Goal: Find specific page/section: Find specific page/section

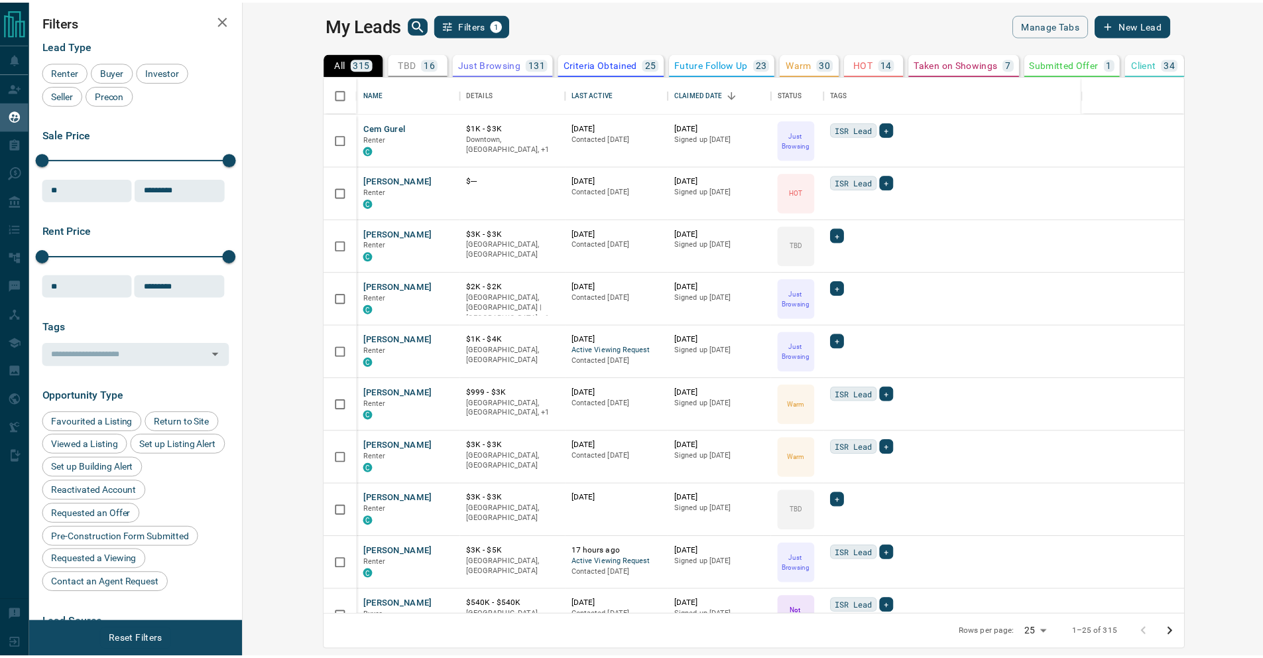
scroll to position [529, 1012]
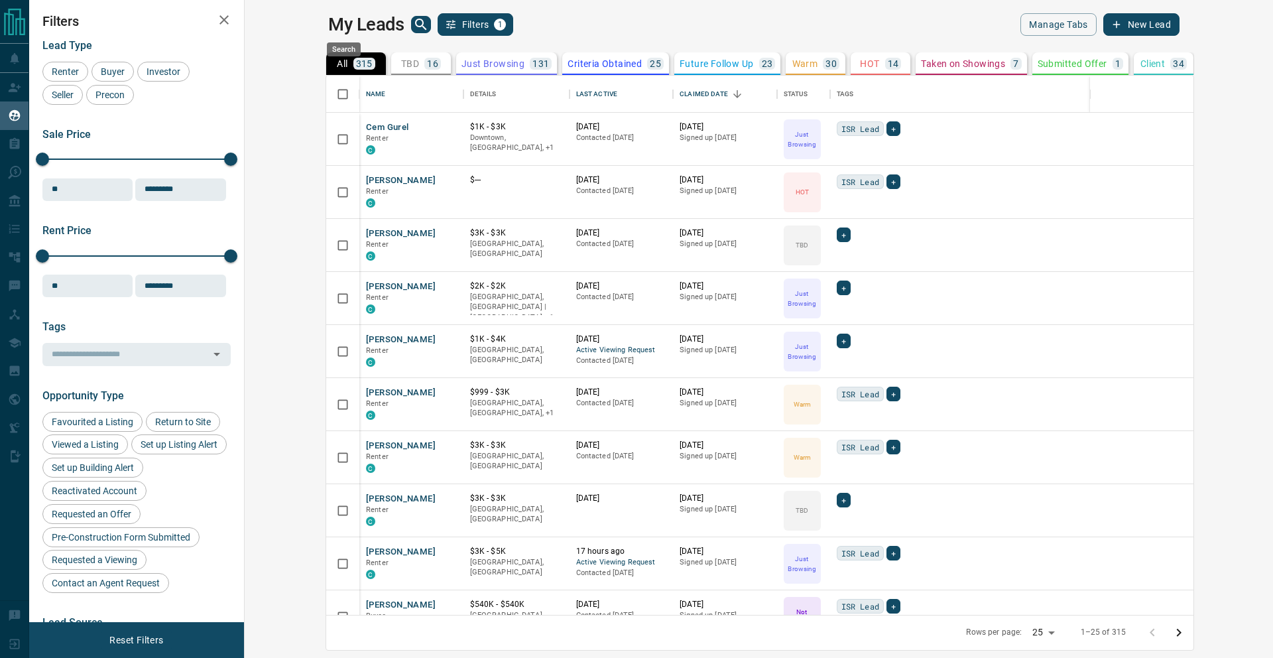
click at [413, 22] on icon "search button" at bounding box center [421, 25] width 16 height 16
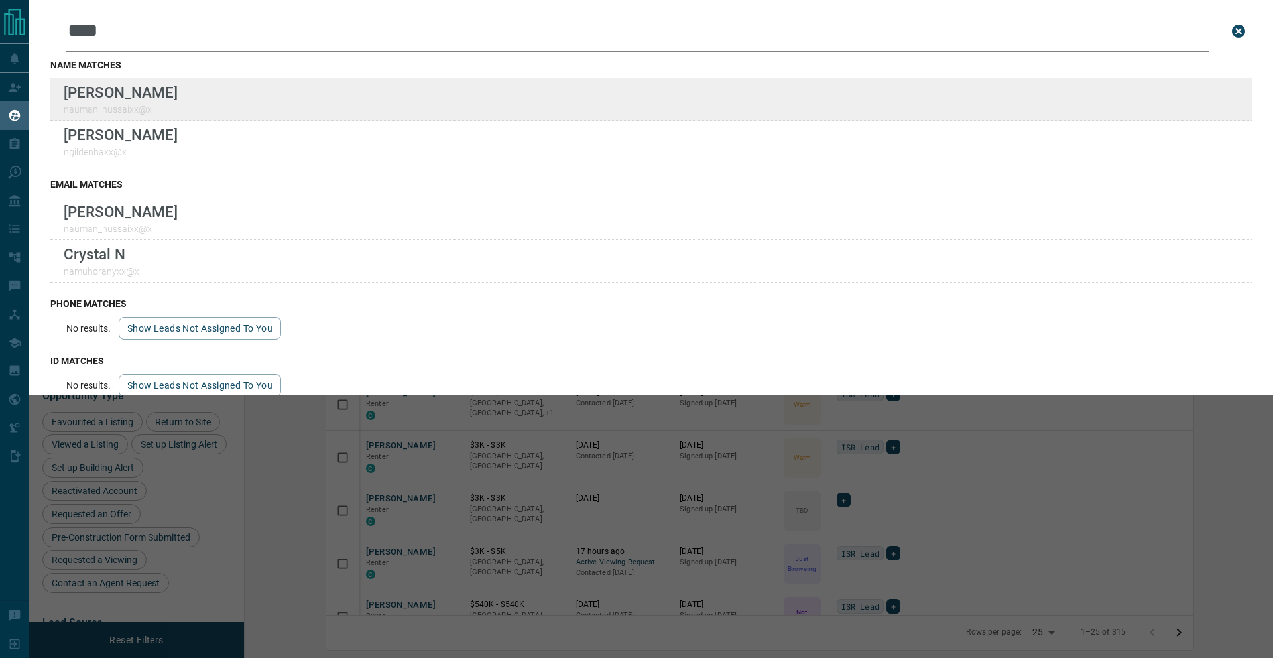
type input "****"
click at [0, 0] on div "Lead Transfers Claim Leads My Leads Tasks Opportunities Deals Campaigns Automat…" at bounding box center [636, 320] width 1273 height 641
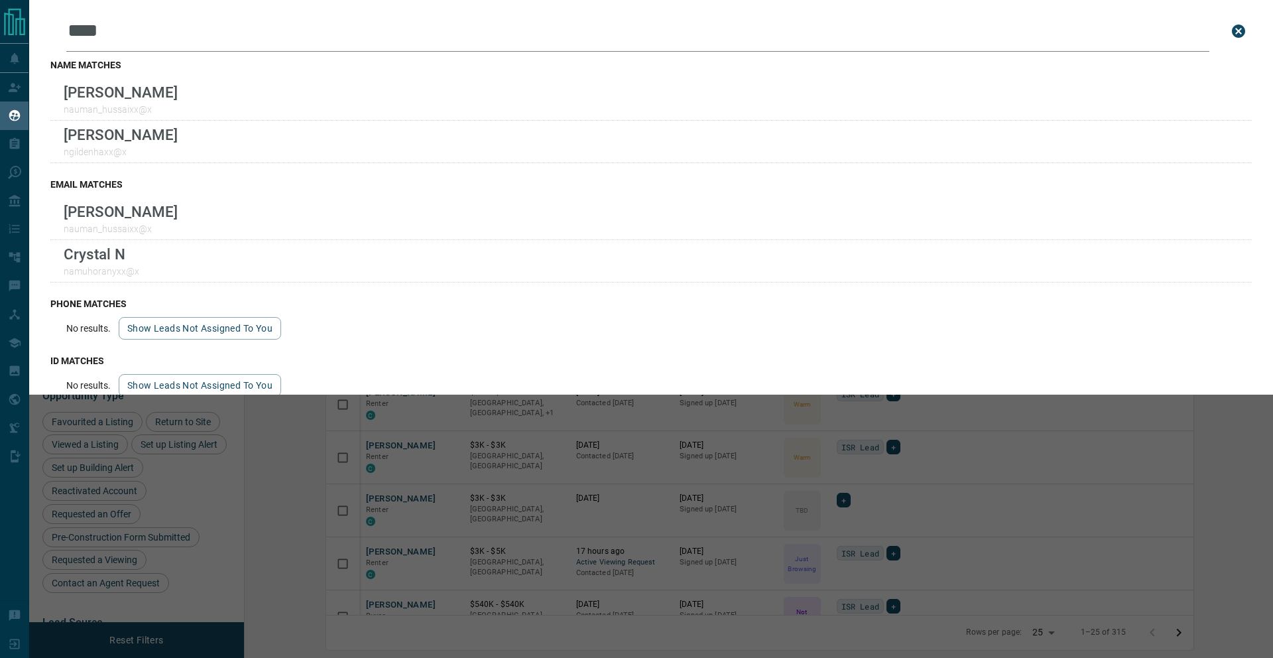
click at [375, 481] on div "Leads Search Bar **** Search for a lead by name, email, phone, or id name match…" at bounding box center [665, 329] width 1273 height 658
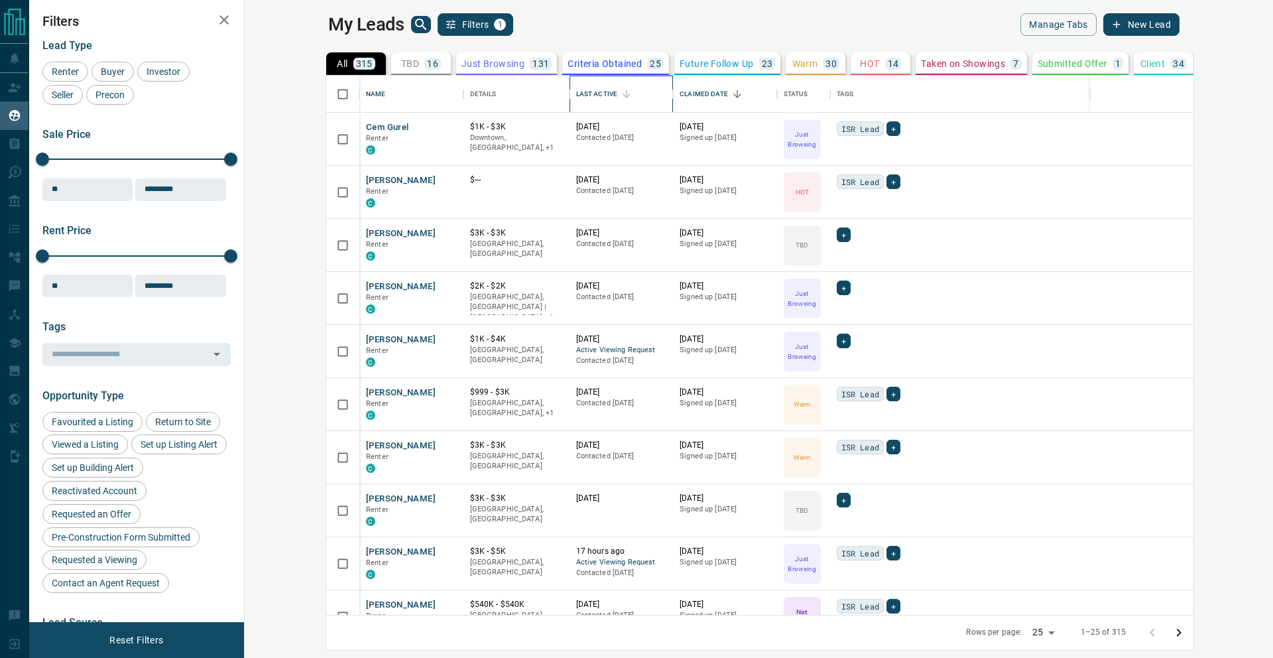
click at [576, 90] on div "Last Active" at bounding box center [596, 94] width 41 height 37
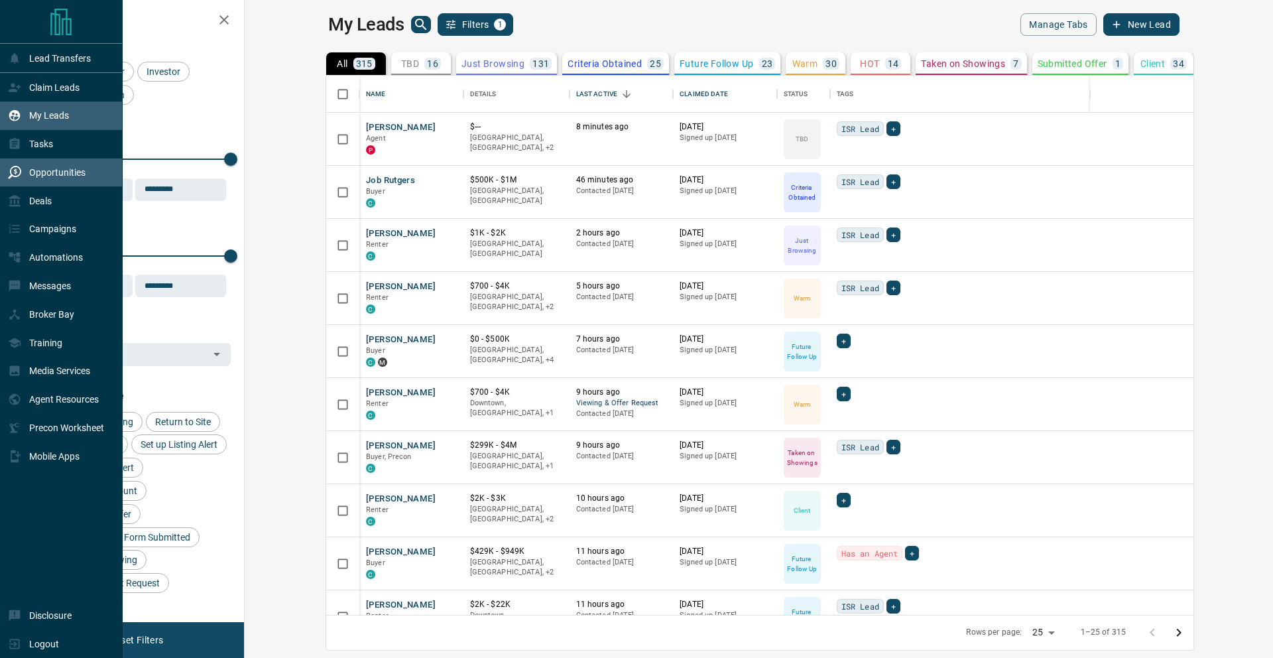
click at [30, 175] on p "Opportunities" at bounding box center [57, 172] width 56 height 11
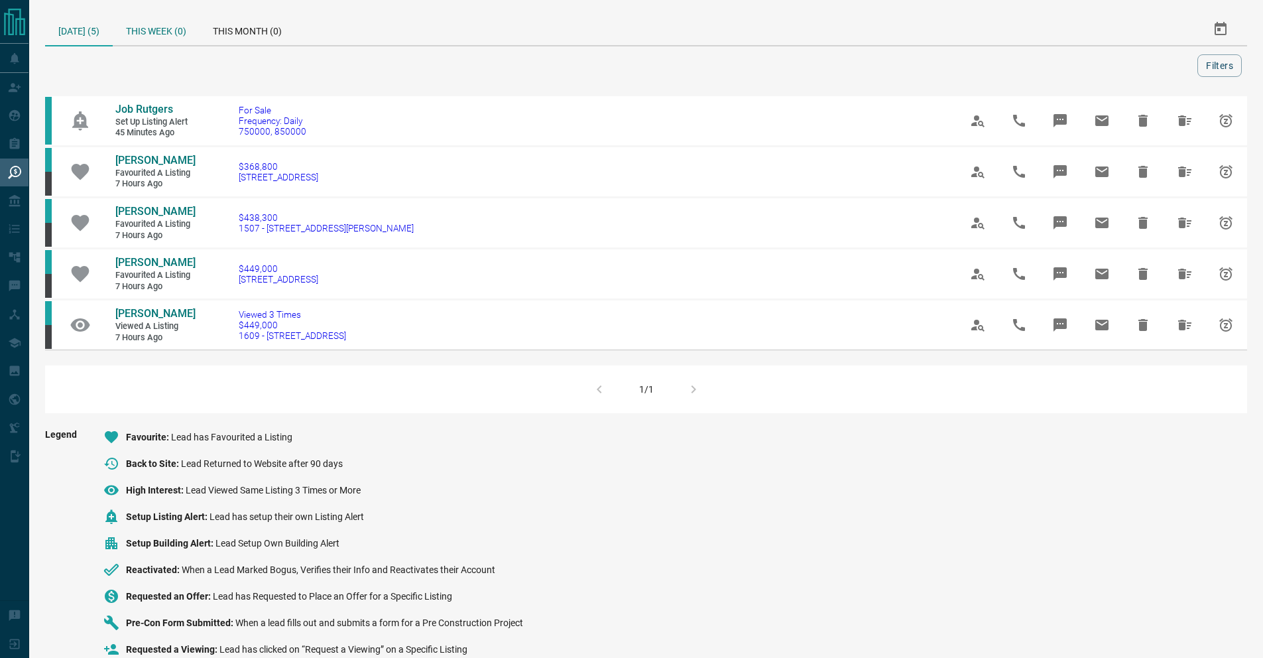
click at [132, 32] on div "This Week (0)" at bounding box center [156, 29] width 87 height 32
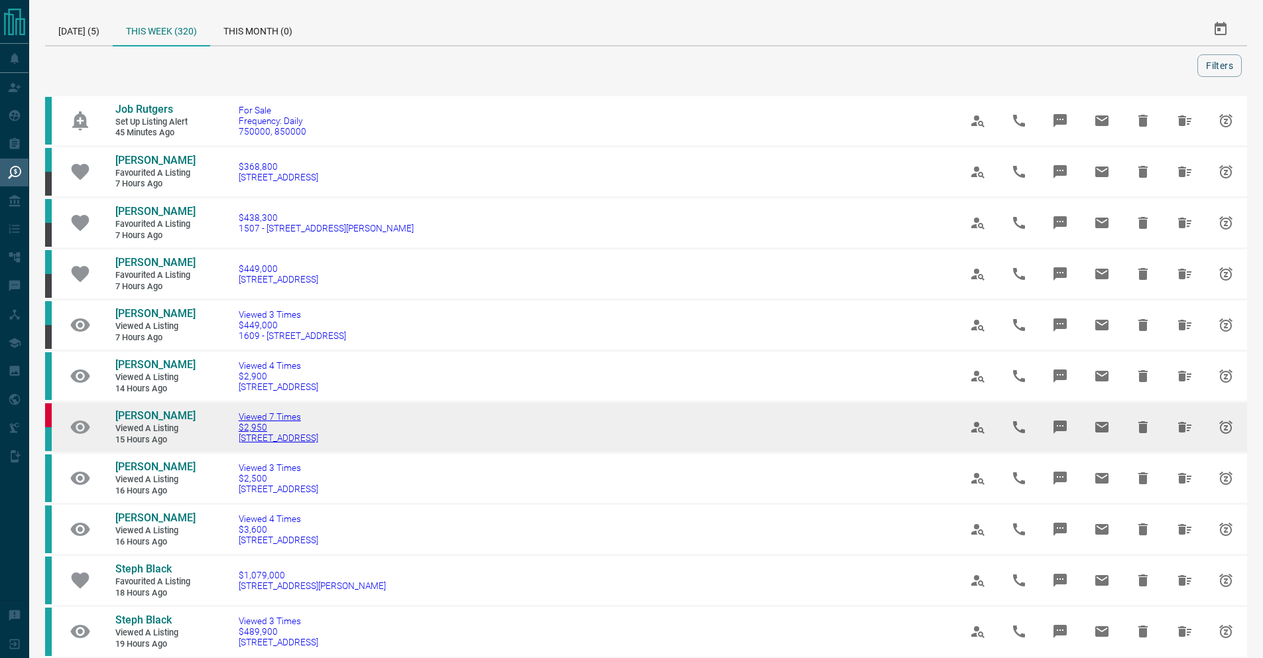
click at [262, 422] on span "$2,950" at bounding box center [279, 427] width 80 height 11
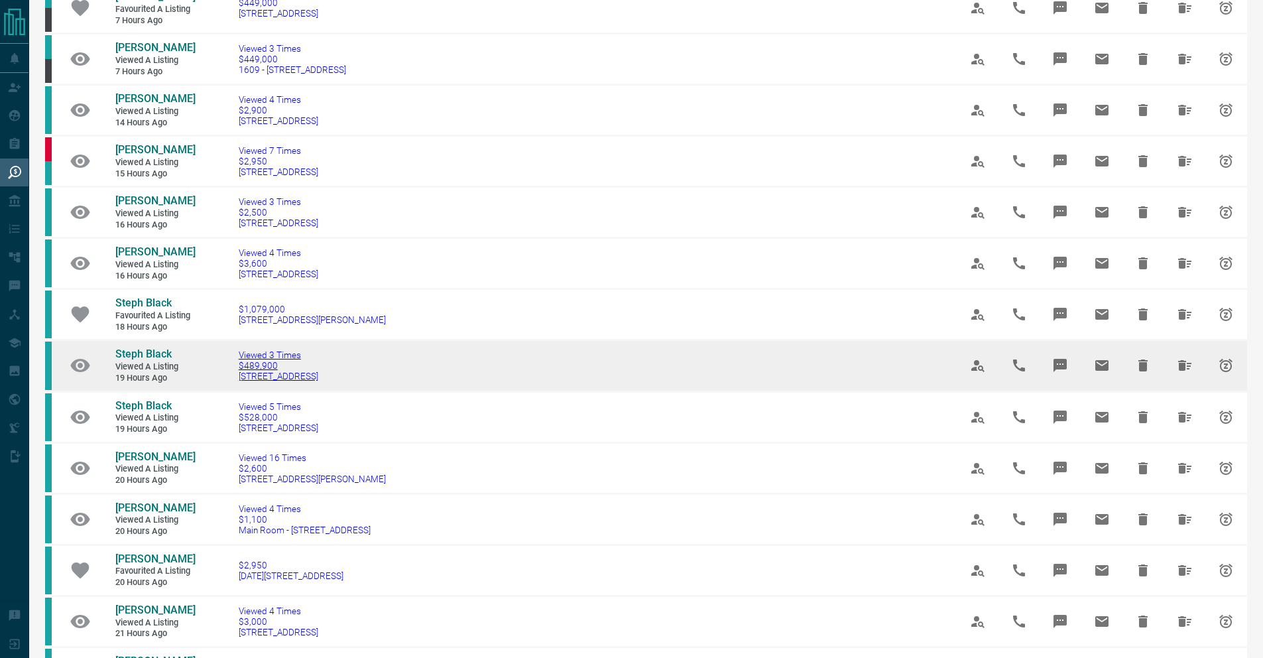
scroll to position [267, 0]
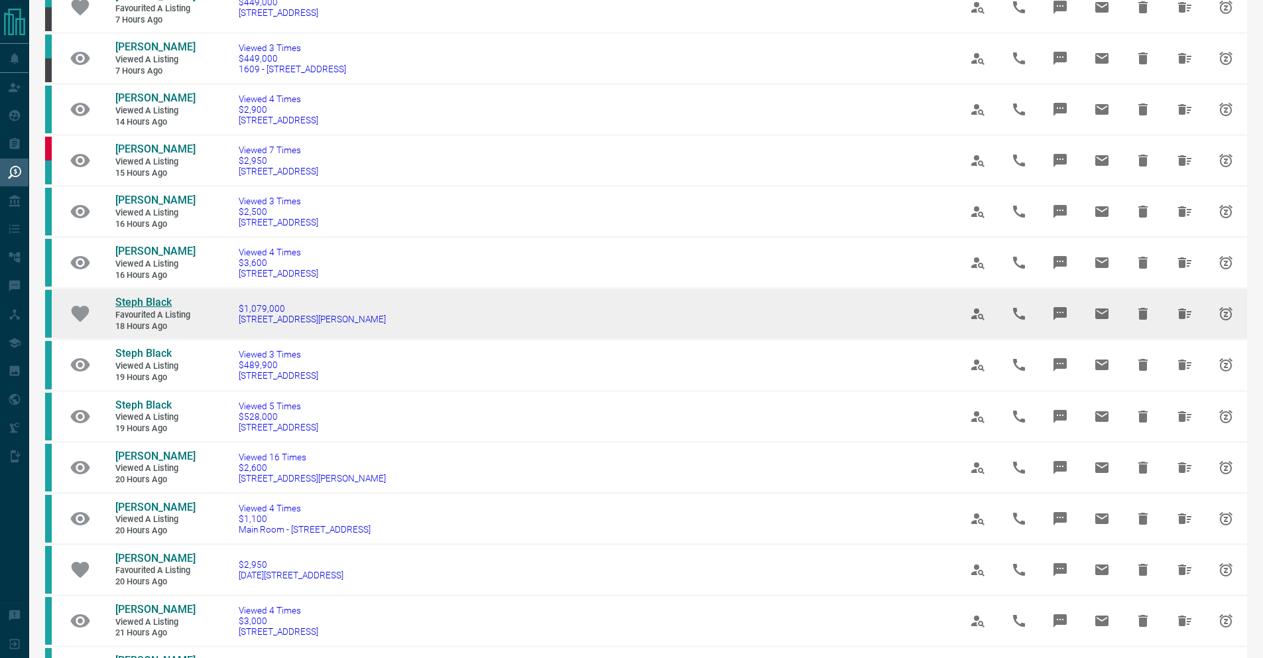
click at [158, 308] on span "Steph Black" at bounding box center [143, 302] width 56 height 13
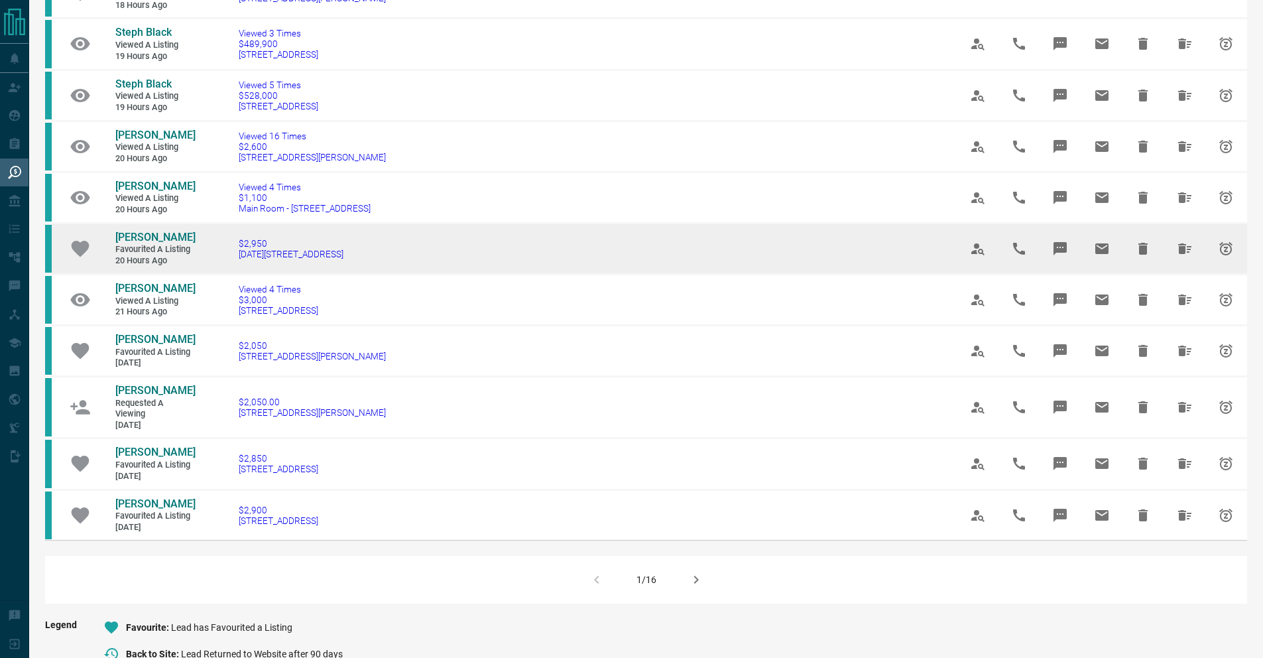
scroll to position [599, 0]
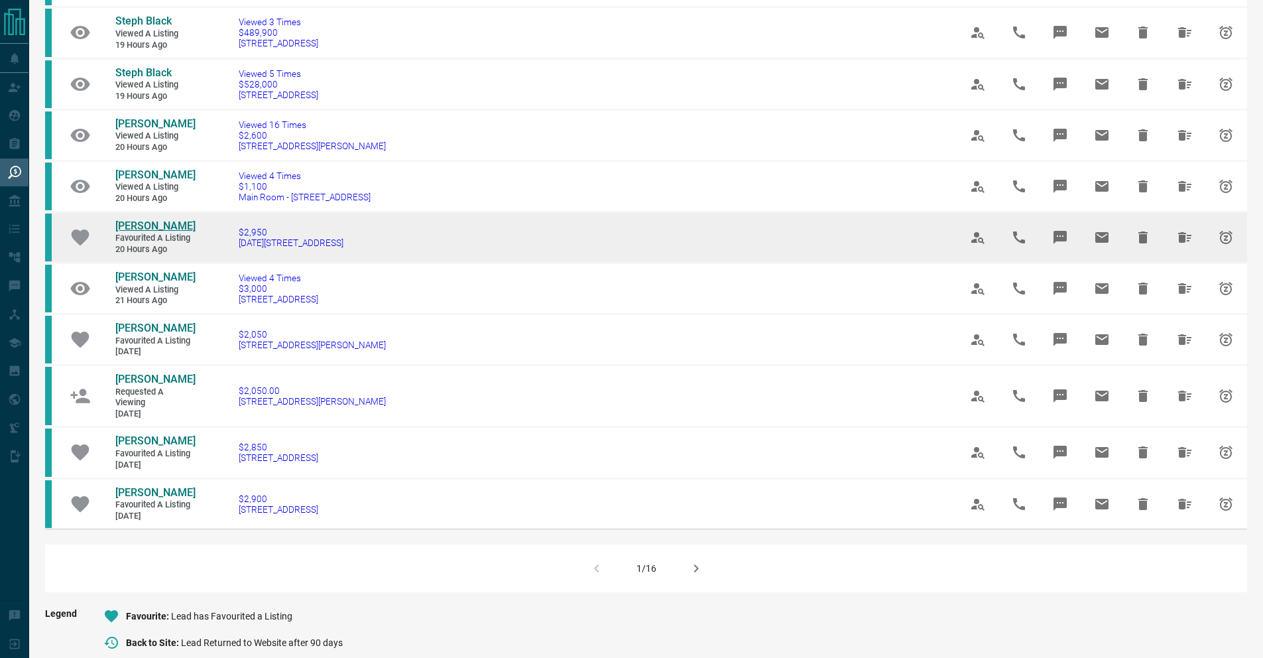
click at [147, 232] on span "[PERSON_NAME]" at bounding box center [155, 225] width 80 height 13
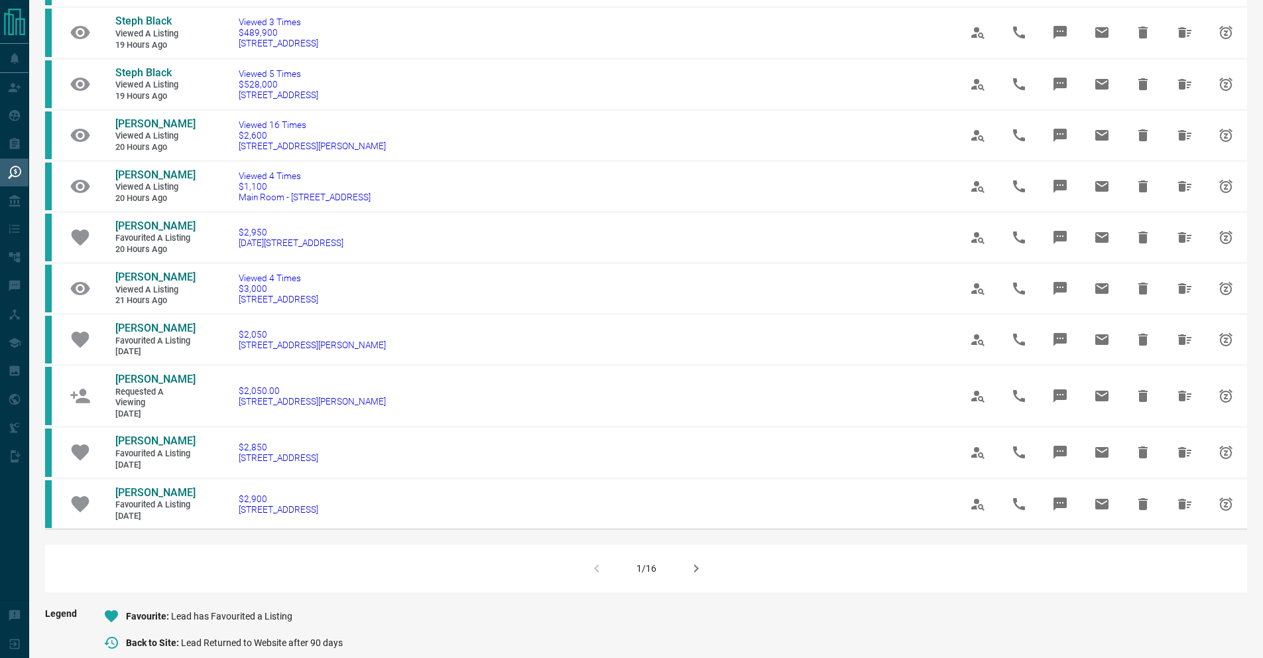
click at [696, 576] on icon "button" at bounding box center [696, 568] width 16 height 16
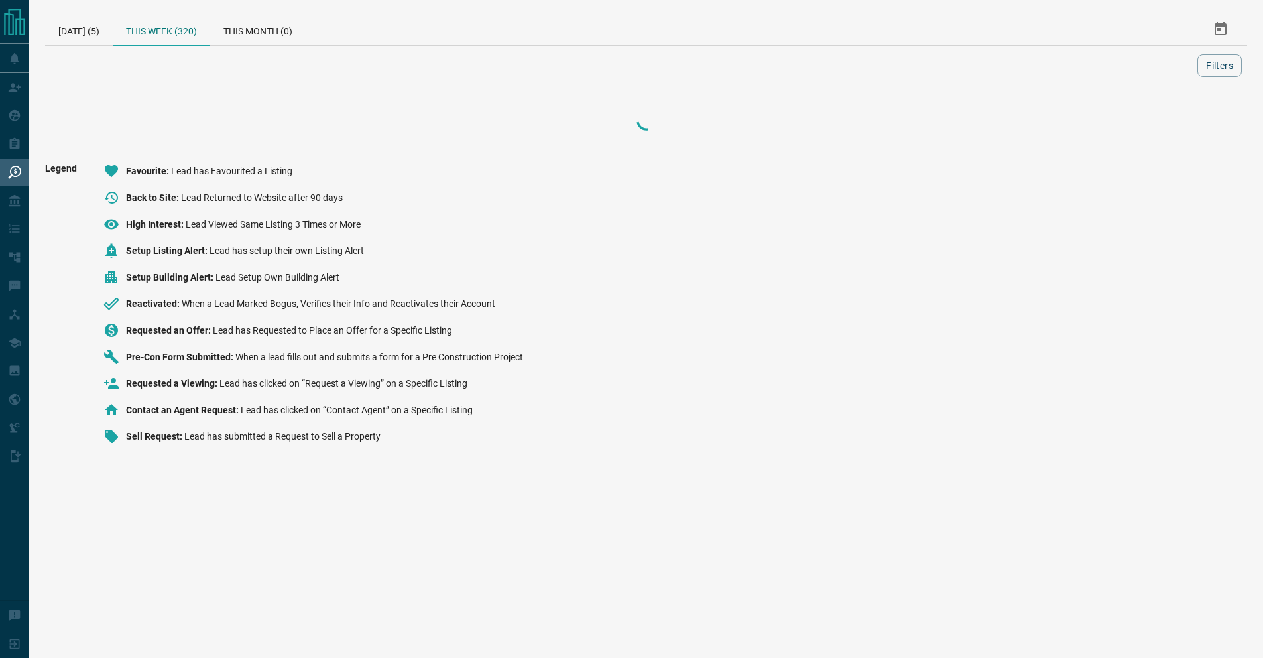
scroll to position [0, 0]
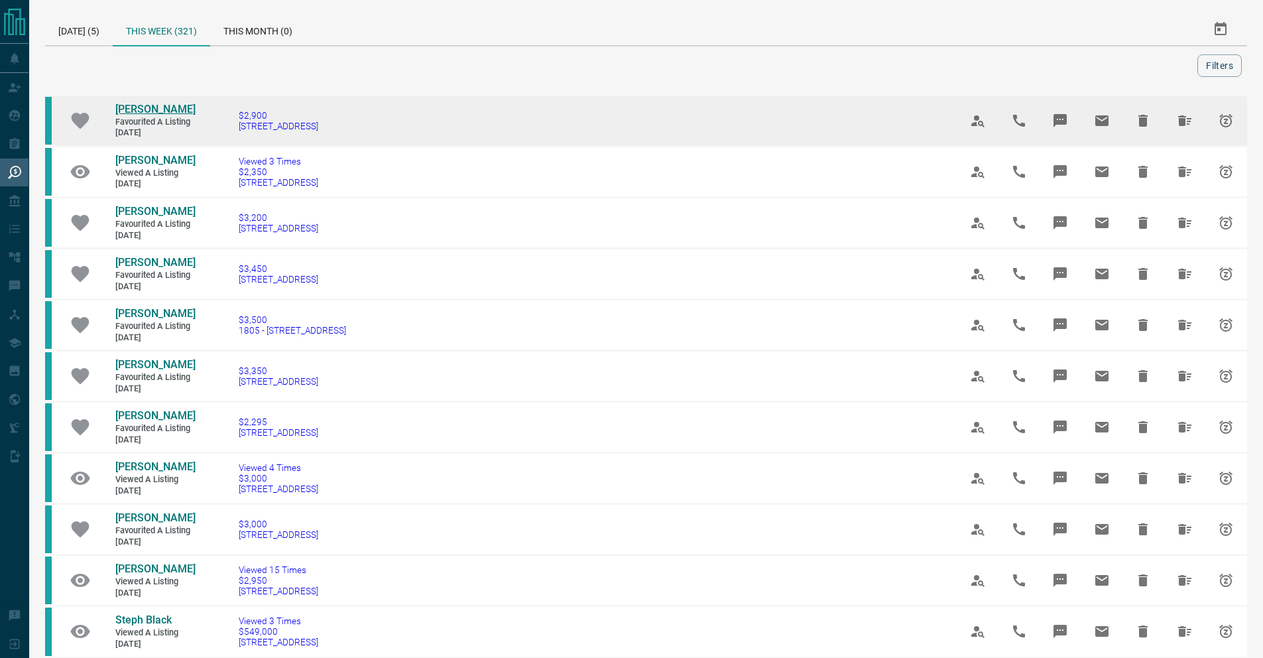
click at [137, 107] on span "[PERSON_NAME]" at bounding box center [155, 109] width 80 height 13
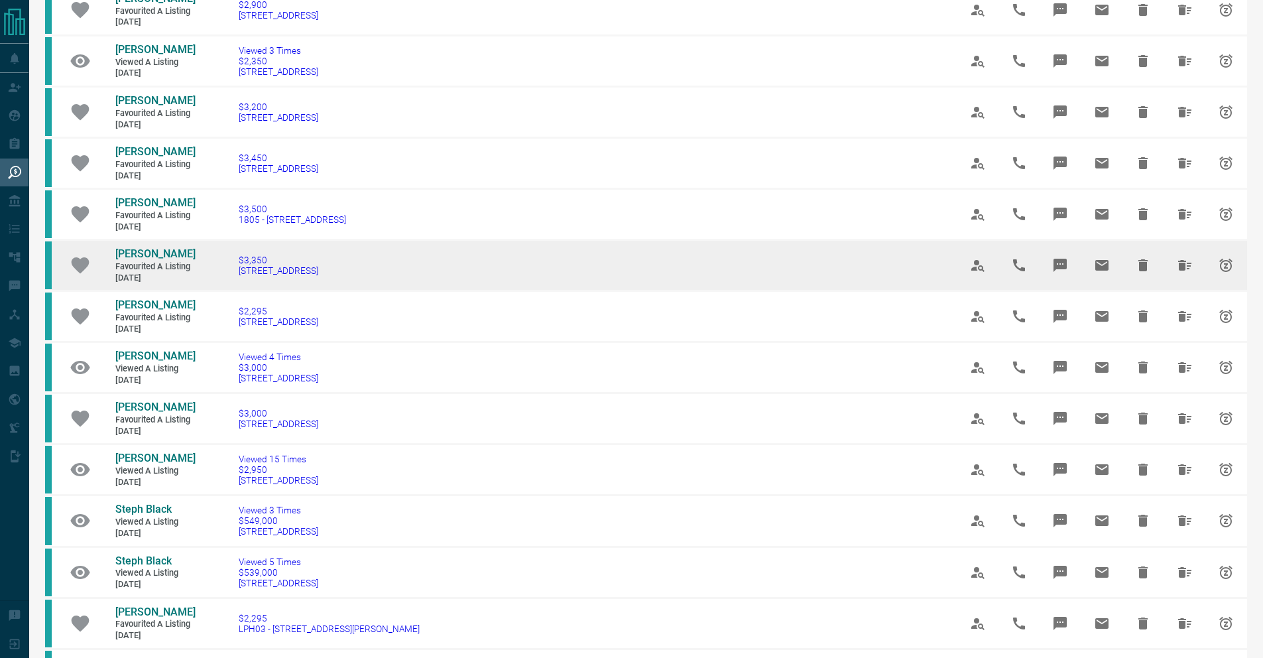
scroll to position [123, 0]
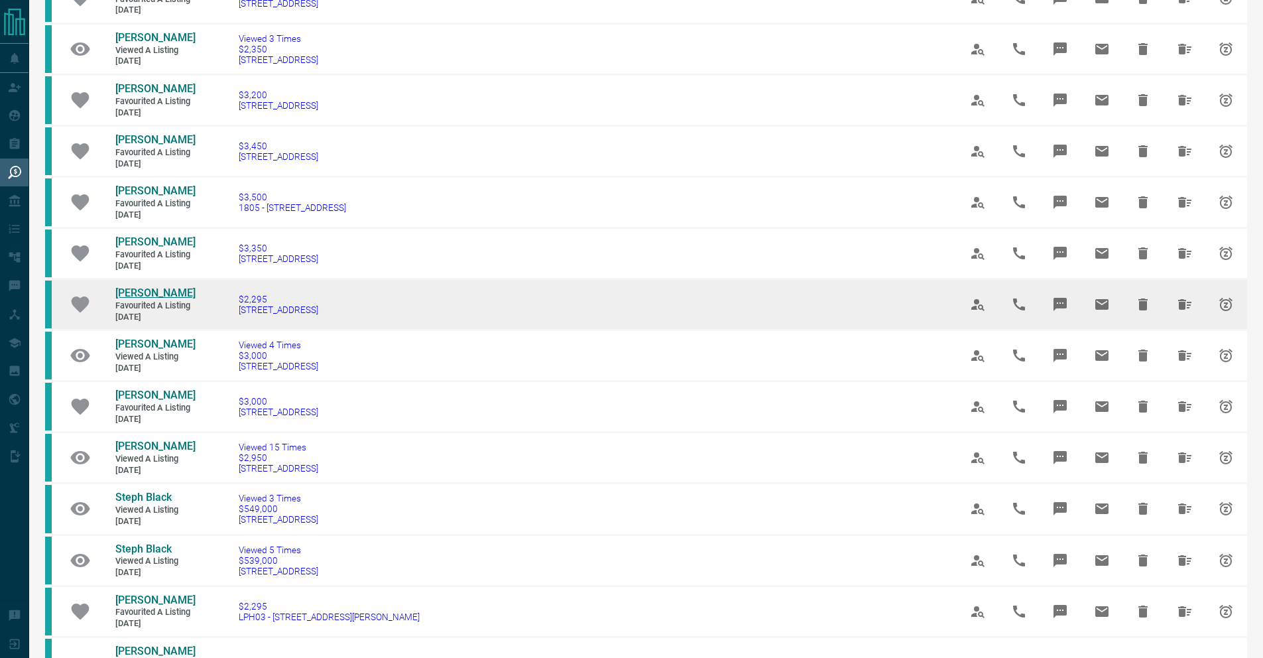
click at [140, 291] on span "[PERSON_NAME]" at bounding box center [155, 292] width 80 height 13
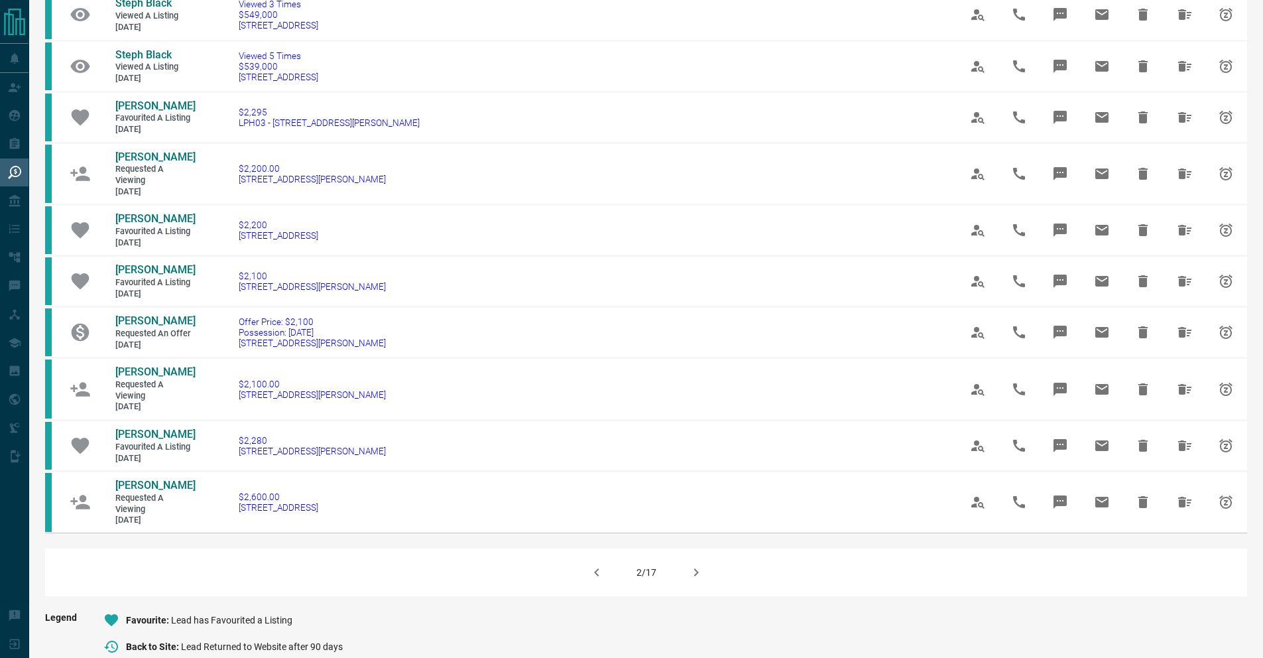
scroll to position [636, 0]
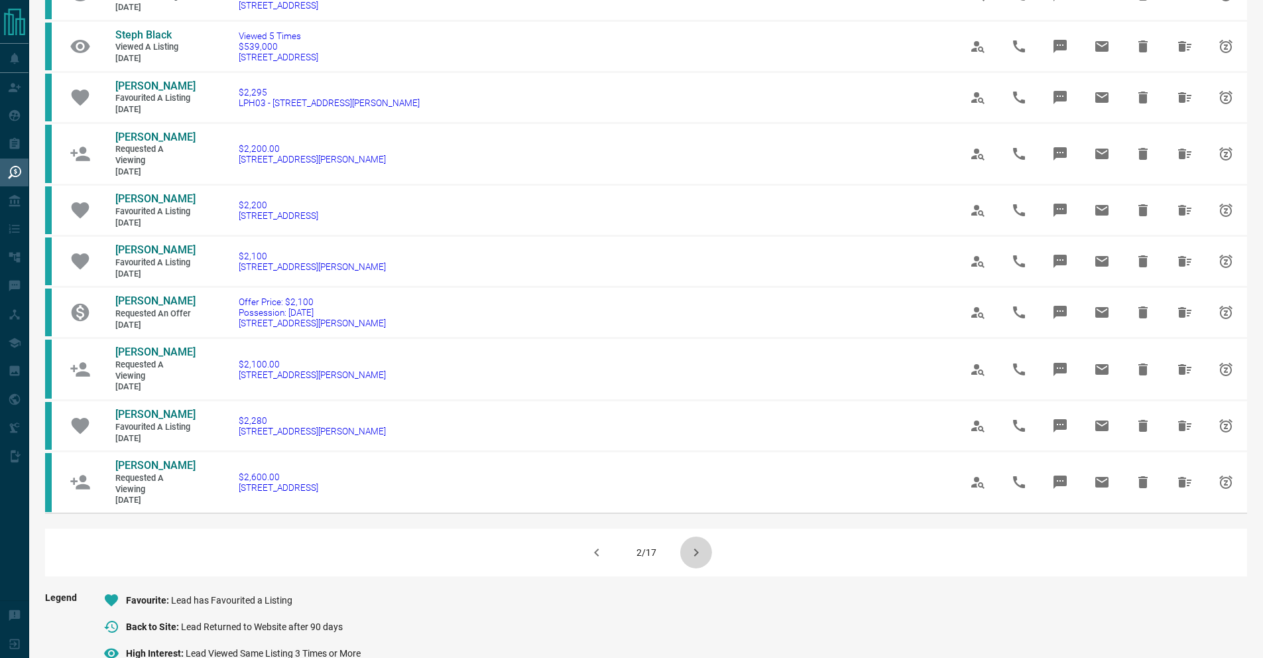
click at [692, 560] on icon "button" at bounding box center [696, 552] width 16 height 16
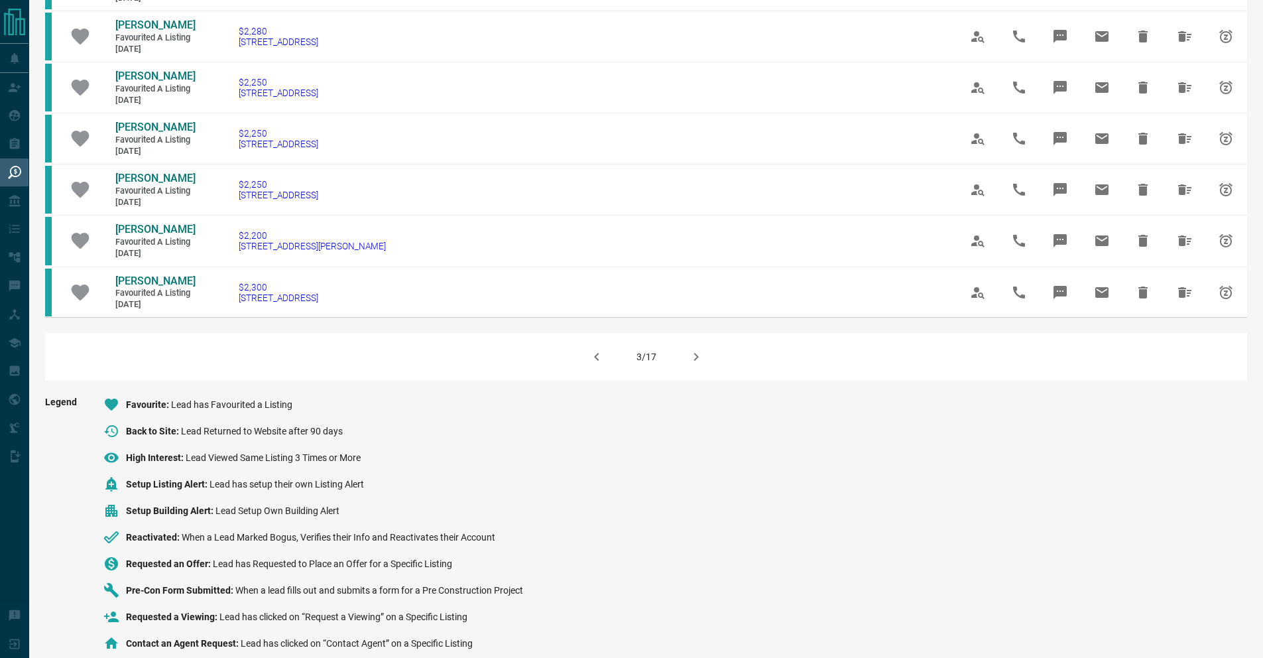
scroll to position [881, 0]
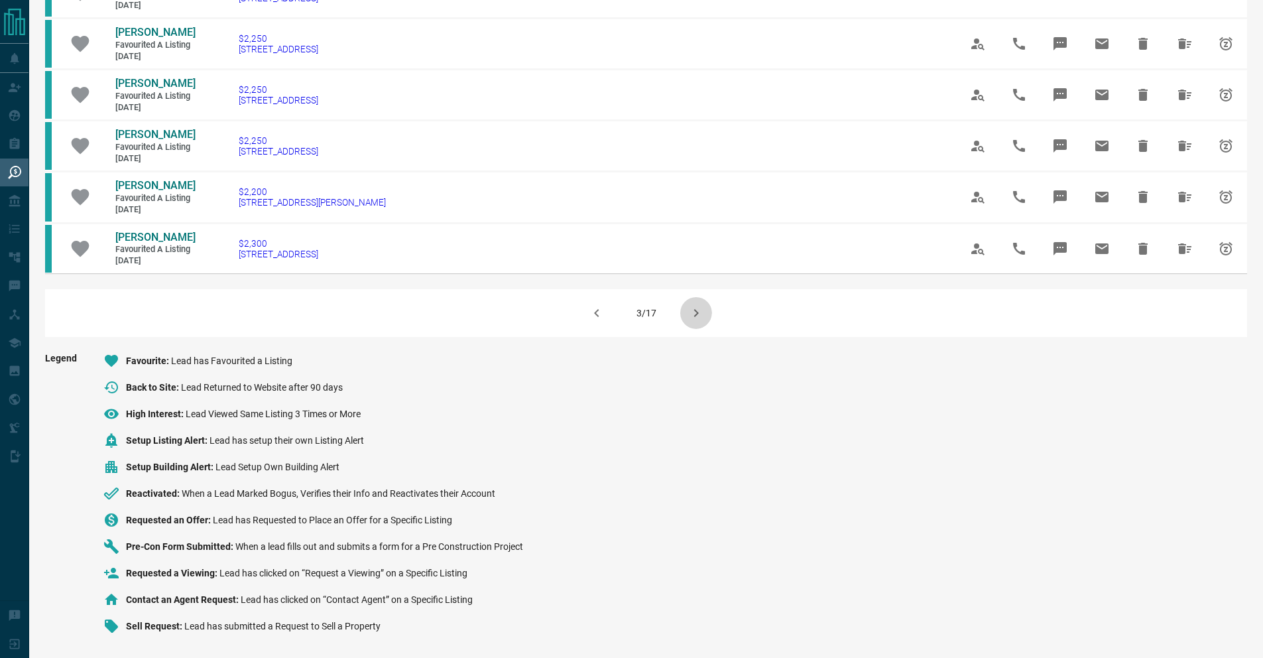
click at [697, 309] on icon "button" at bounding box center [696, 313] width 16 height 16
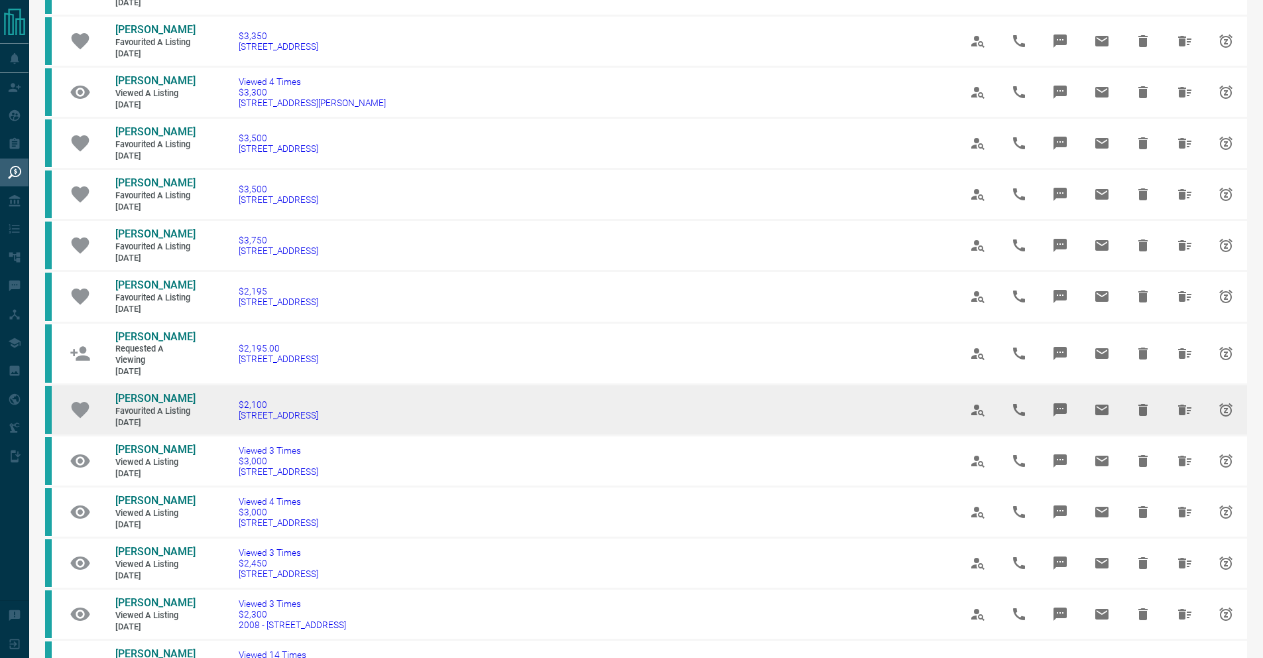
scroll to position [335, 0]
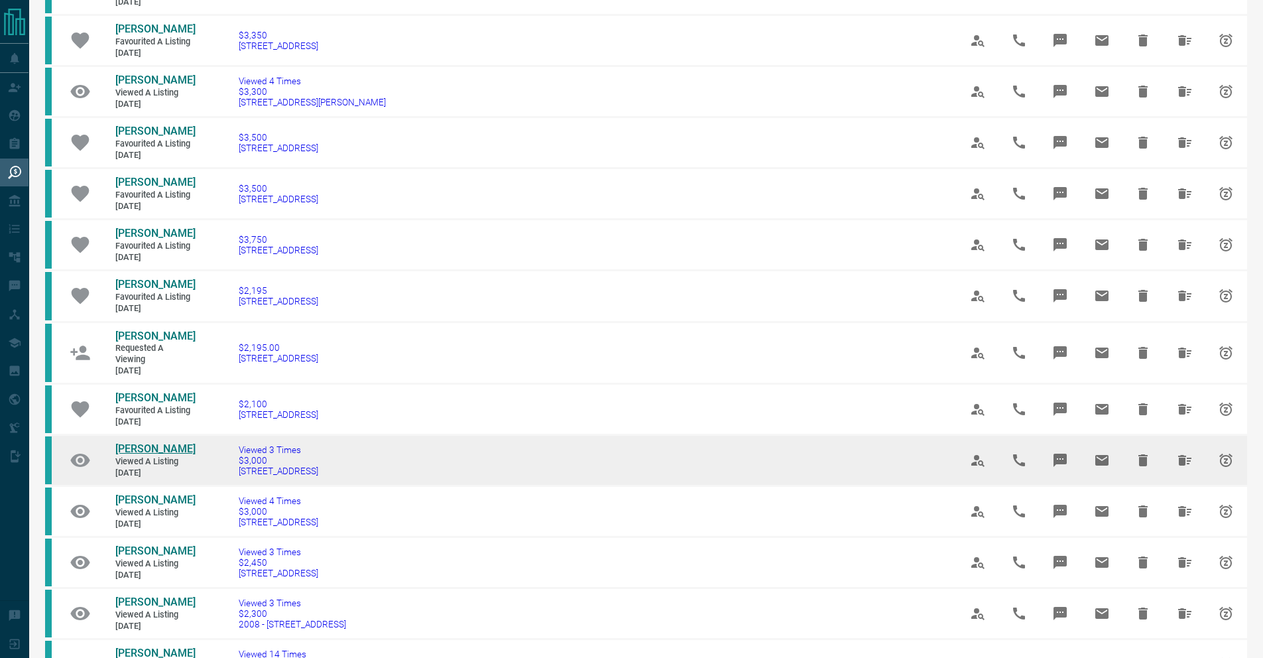
click at [135, 455] on span "[PERSON_NAME]" at bounding box center [155, 448] width 80 height 13
